Goal: Find specific page/section: Find specific page/section

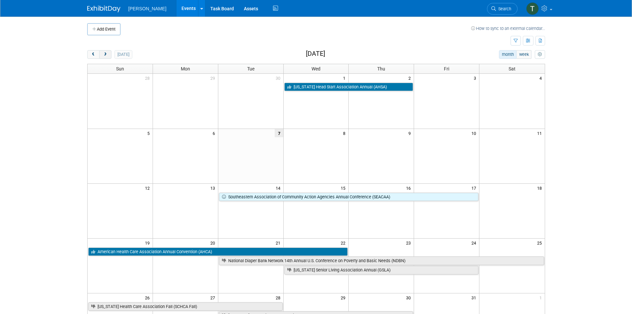
click at [104, 53] on span "next" at bounding box center [105, 54] width 5 height 4
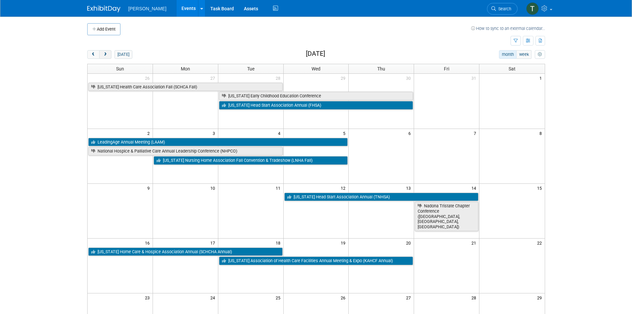
click at [104, 53] on span "next" at bounding box center [105, 54] width 5 height 4
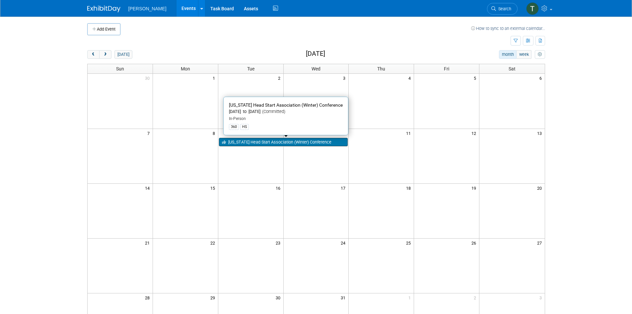
click at [244, 144] on link "[US_STATE] Head Start Association (Winter) Conference" at bounding box center [283, 142] width 129 height 9
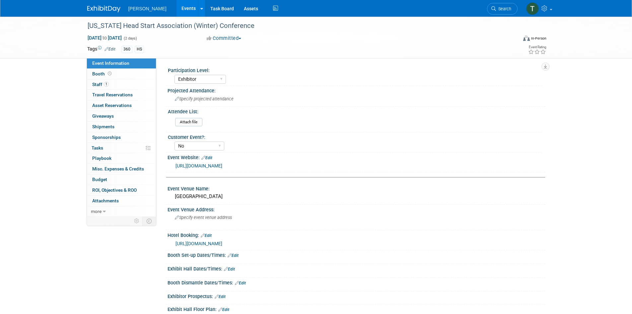
select select "Exhibitor"
select select "No"
click at [101, 85] on span "Staff 1" at bounding box center [100, 84] width 17 height 5
